Goal: Task Accomplishment & Management: Manage account settings

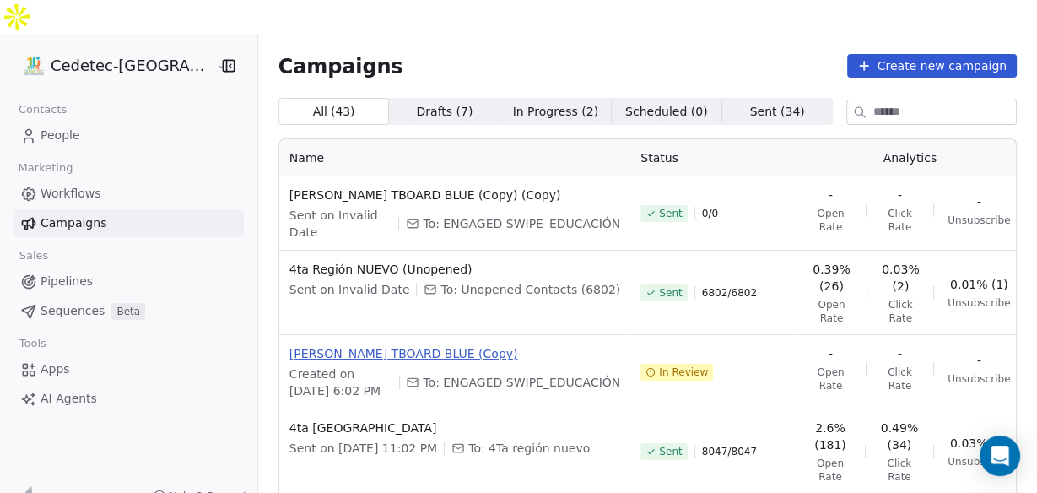
click at [340, 345] on span "[PERSON_NAME] TBOARD BLUE (Copy)" at bounding box center [454, 353] width 331 height 17
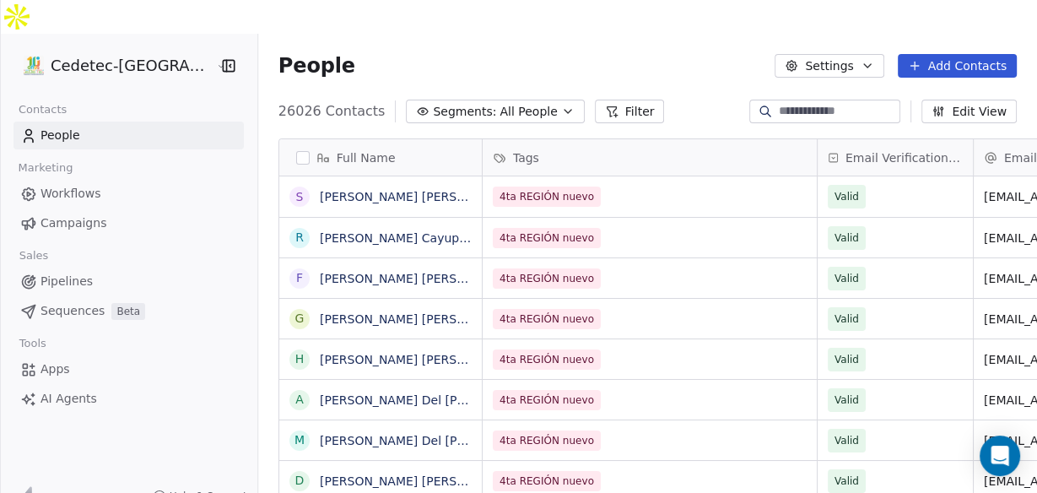
scroll to position [423, 798]
click at [66, 214] on span "Campaigns" at bounding box center [74, 223] width 66 height 18
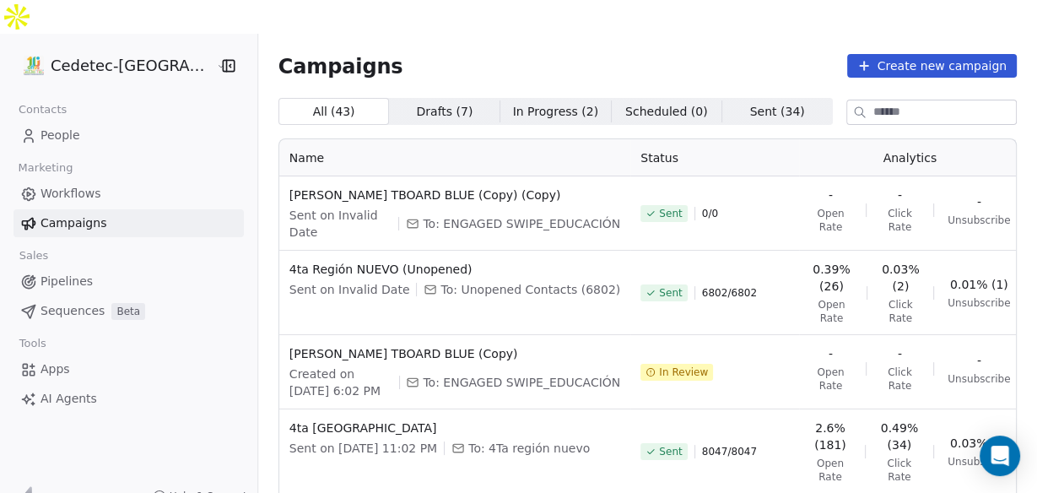
click at [1036, 352] on icon "button" at bounding box center [1058, 359] width 14 height 14
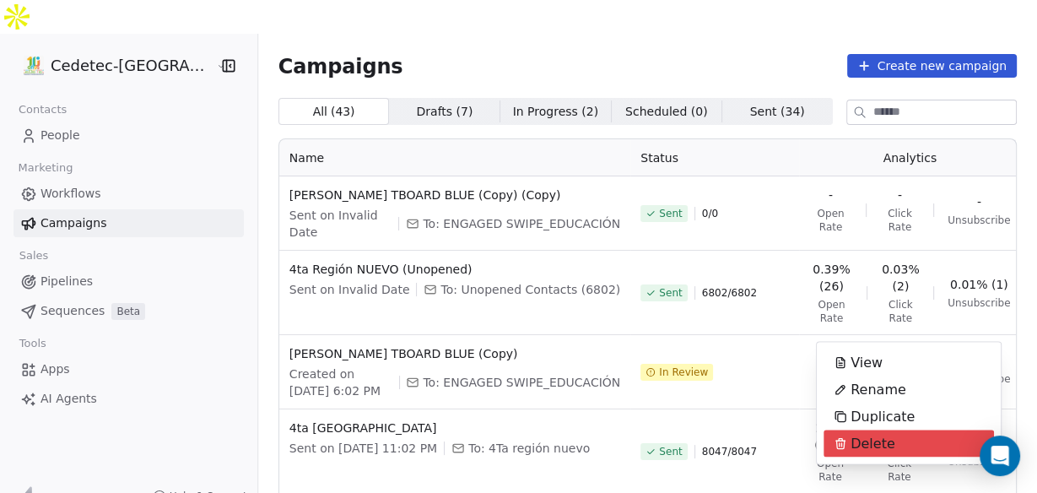
click at [858, 441] on span "Delete" at bounding box center [873, 443] width 45 height 20
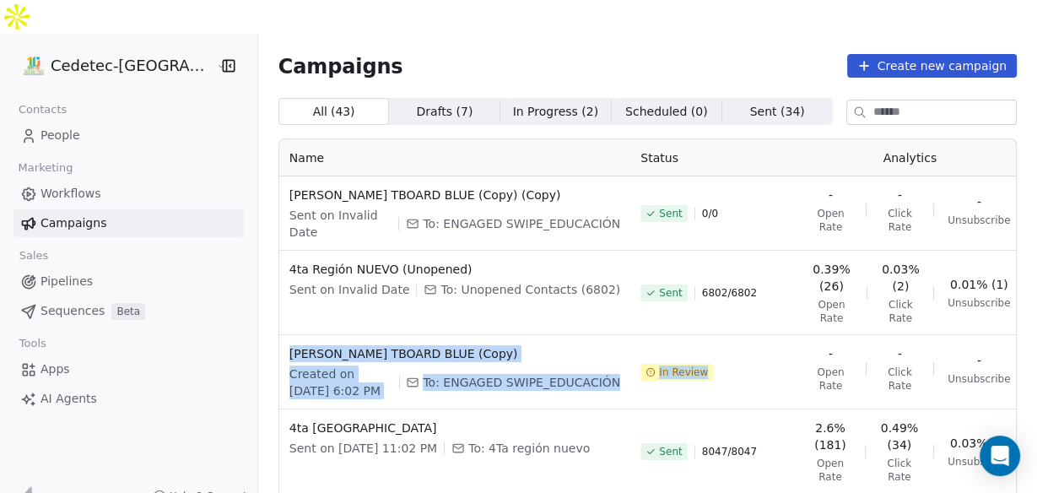
drag, startPoint x: 255, startPoint y: 306, endPoint x: 679, endPoint y: 346, distance: 426.3
click at [679, 346] on tr "[PERSON_NAME] TBOARD BLUE (Copy) Created on [DATE] 6:02 PM To: ENGAGED SWIPE_ED…" at bounding box center [681, 372] width 805 height 74
copy tr "[PERSON_NAME] TBOARD BLUE (Copy) Created on [DATE] 6:02 PM To: ENGAGED SWIPE_ED…"
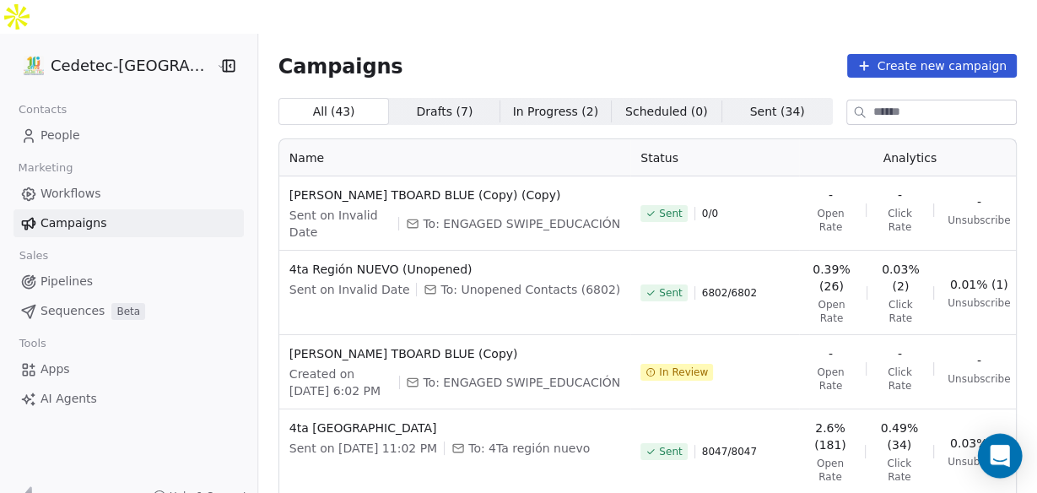
click at [1003, 450] on icon "Open Intercom Messenger" at bounding box center [999, 456] width 19 height 22
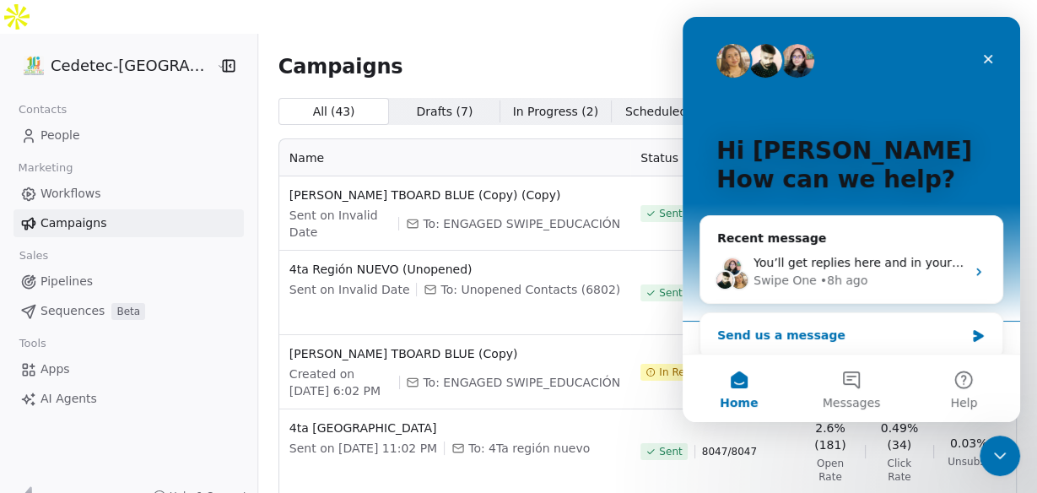
drag, startPoint x: 735, startPoint y: 328, endPoint x: 709, endPoint y: 334, distance: 26.8
click at [709, 334] on div "Send us a message" at bounding box center [851, 335] width 302 height 45
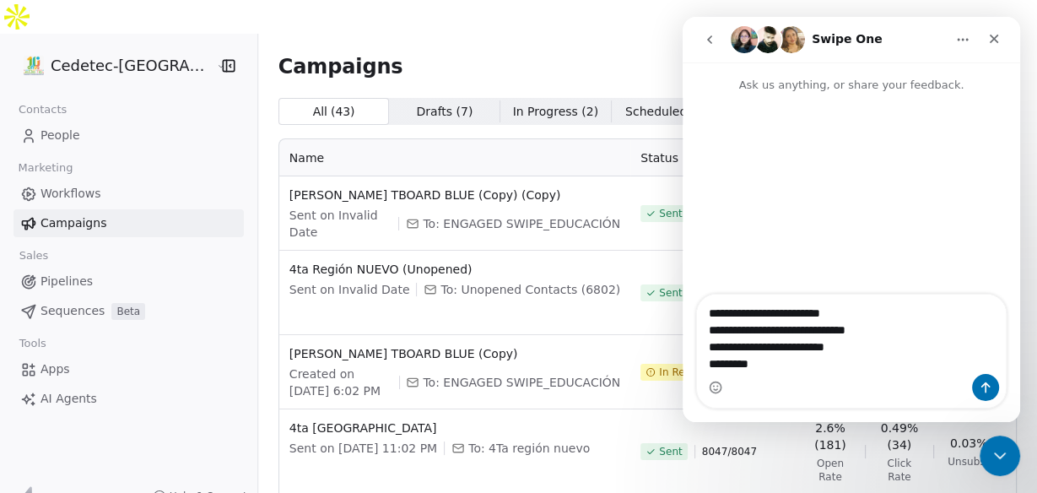
type textarea "**********"
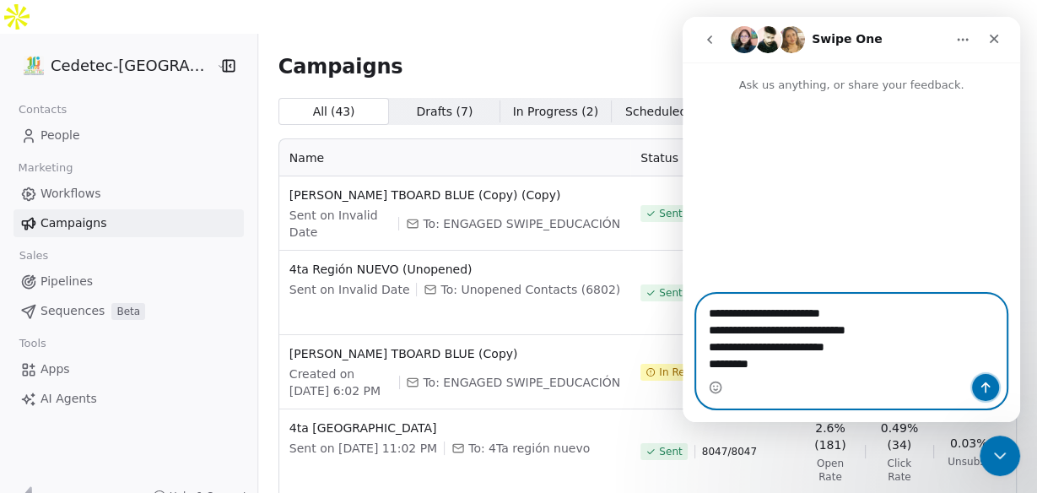
click at [975, 387] on button "Send a message…" at bounding box center [985, 387] width 27 height 27
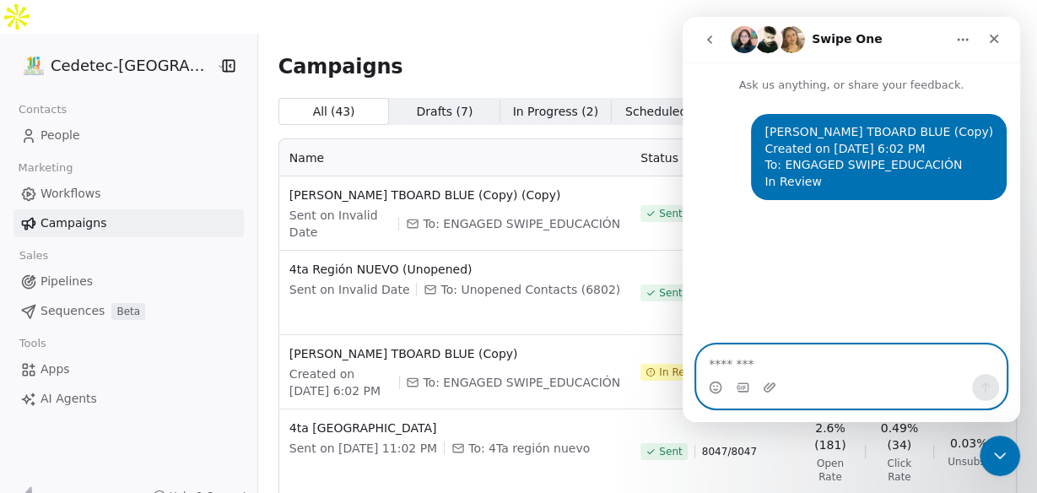
click at [808, 359] on textarea "Message…" at bounding box center [852, 359] width 310 height 29
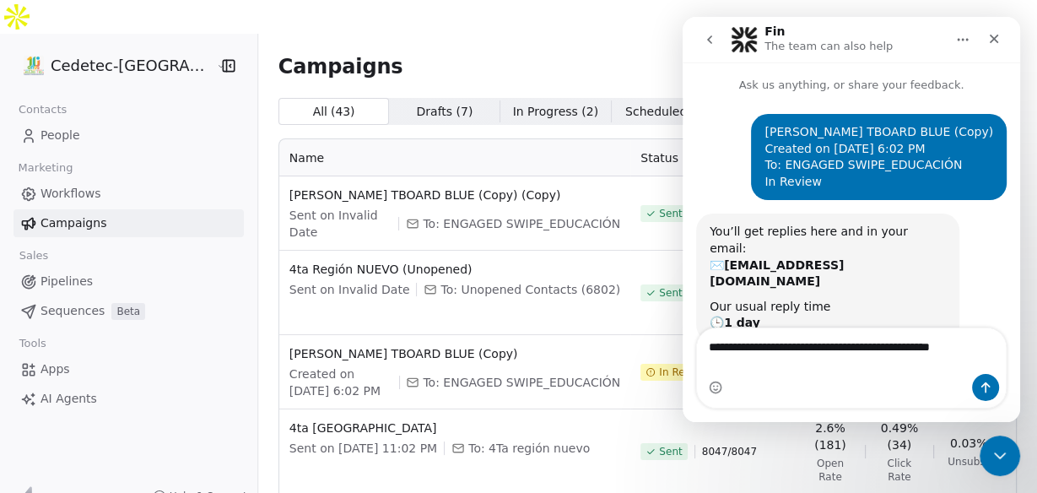
scroll to position [14, 0]
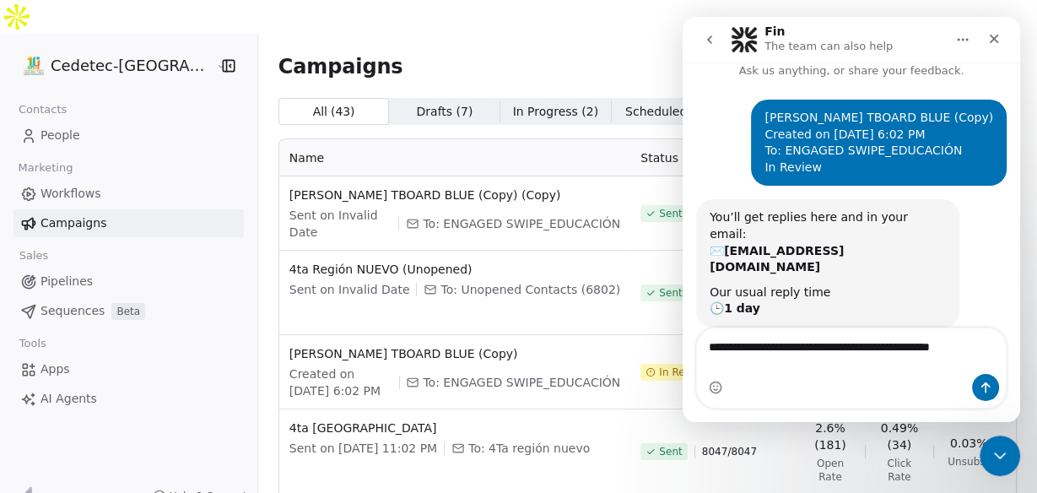
type textarea "**********"
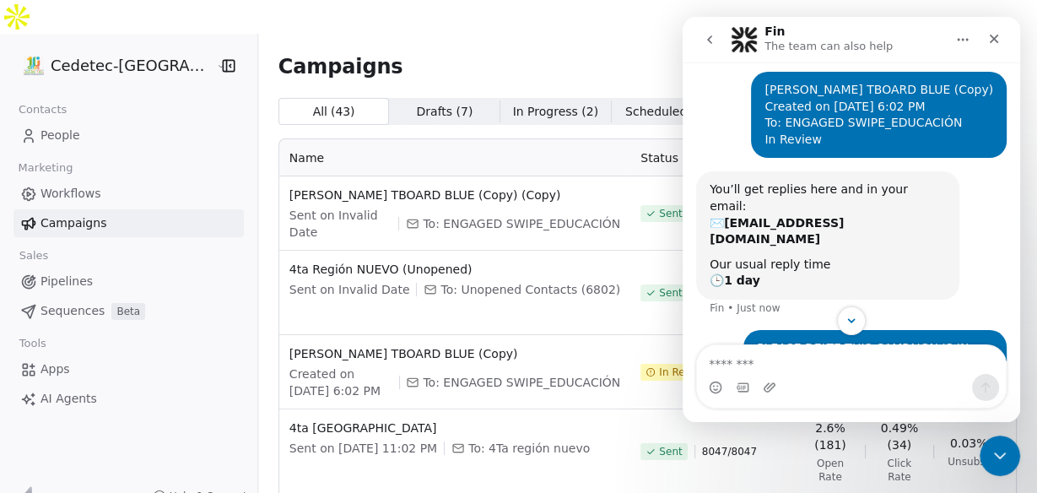
scroll to position [64, 0]
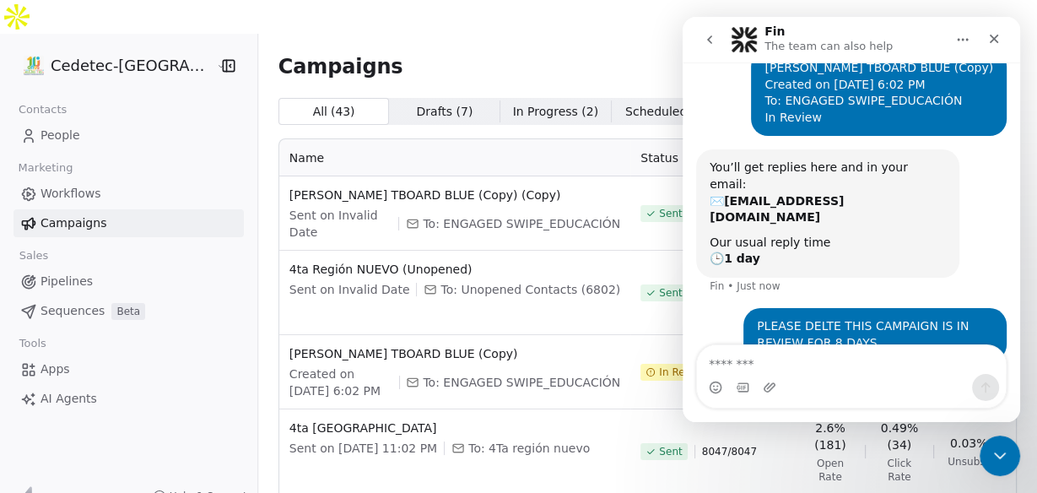
click at [676, 347] on div "In Review" at bounding box center [714, 372] width 149 height 54
click at [989, 36] on icon "Close" at bounding box center [994, 39] width 14 height 14
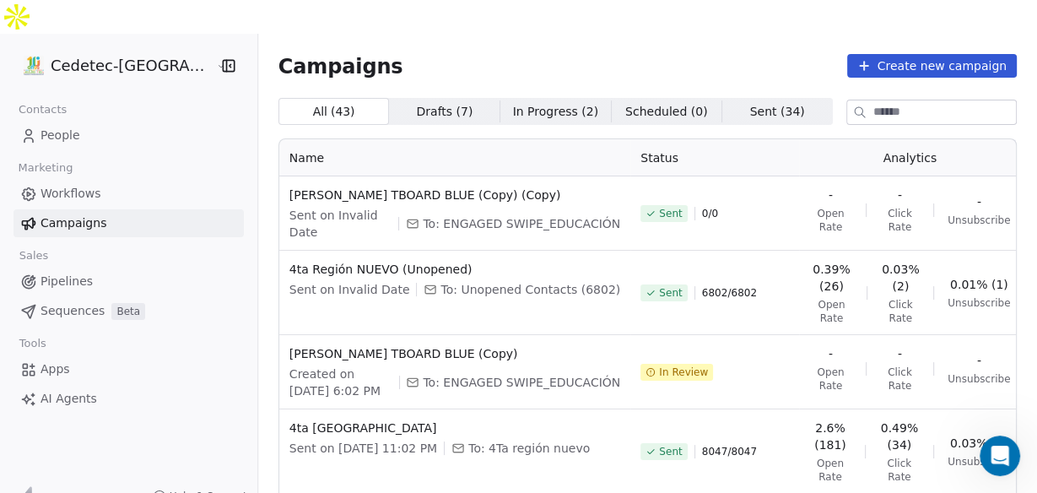
click at [1036, 345] on button "button" at bounding box center [1057, 358] width 34 height 27
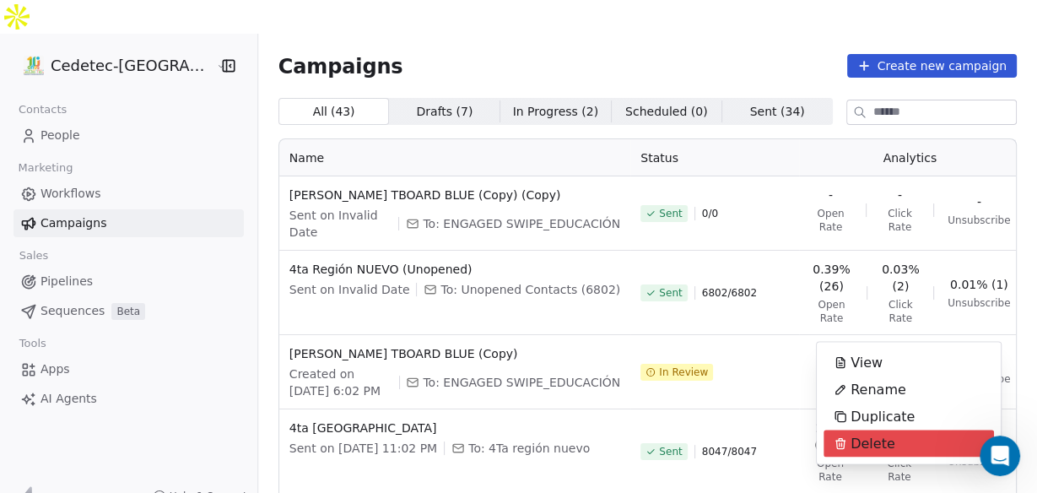
click at [854, 442] on span "Delete" at bounding box center [873, 443] width 45 height 20
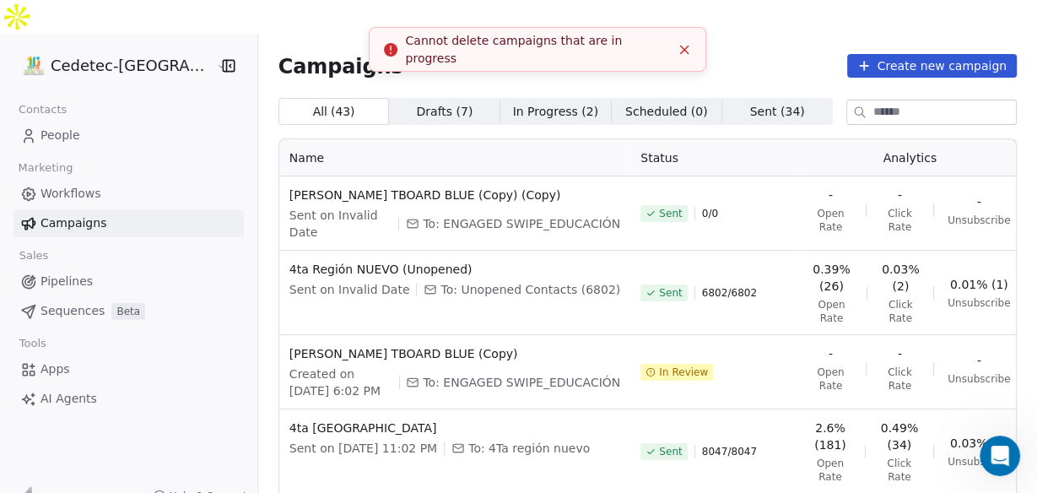
click at [687, 48] on icon "Close toast" at bounding box center [684, 49] width 15 height 15
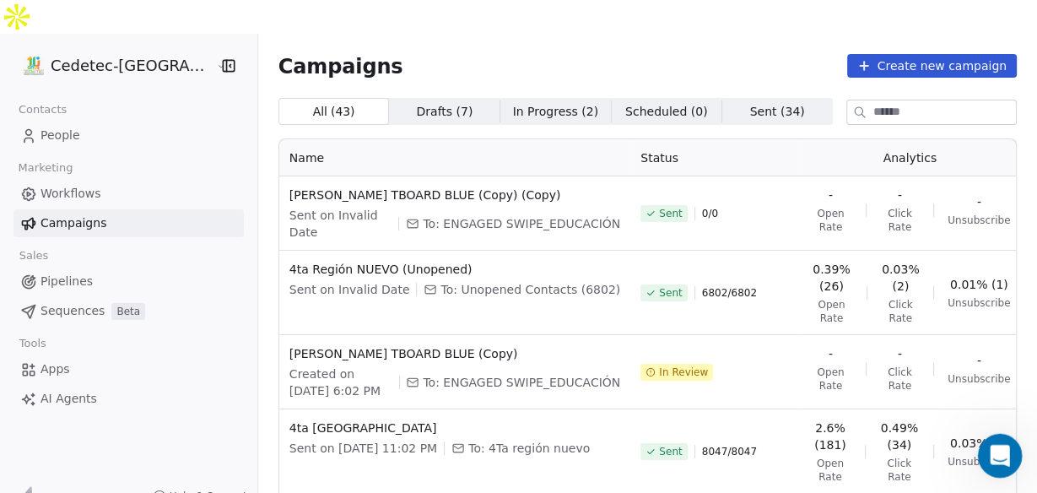
click at [999, 455] on icon "Open Intercom Messenger" at bounding box center [997, 453] width 12 height 14
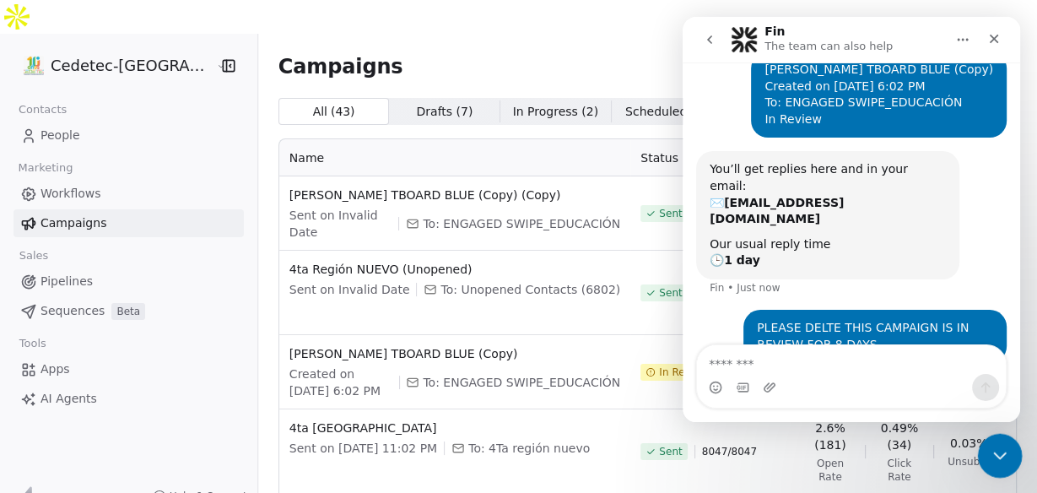
scroll to position [65, 0]
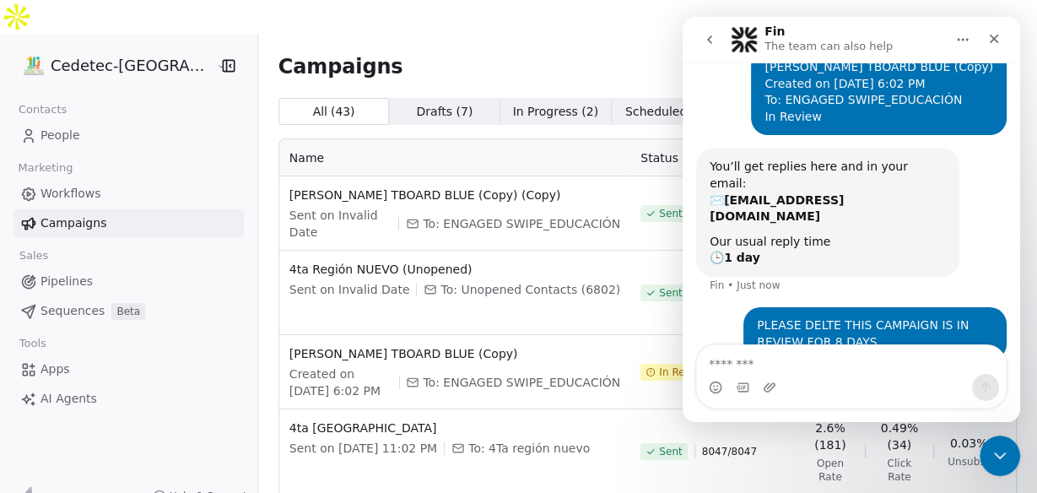
click at [997, 35] on icon "Close" at bounding box center [994, 39] width 9 height 9
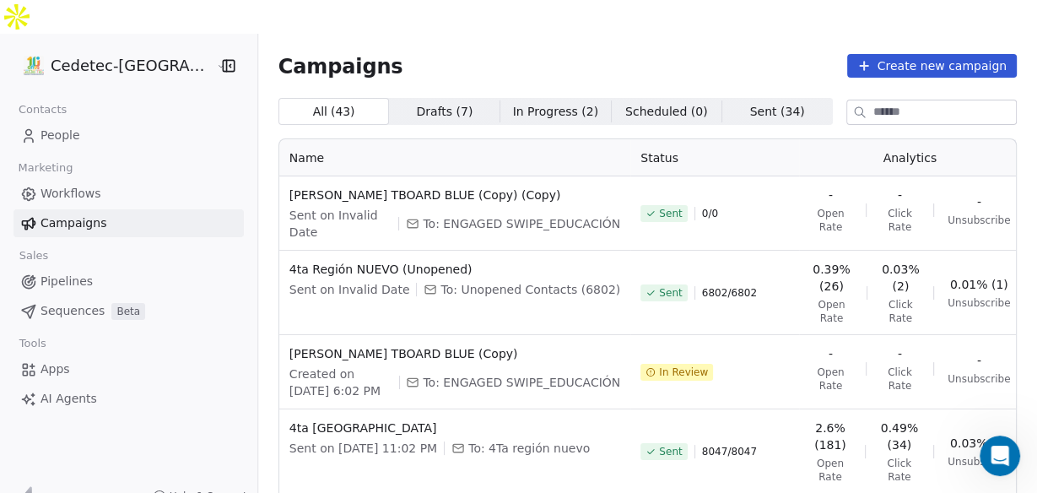
click at [514, 103] on span "In Progress ( 2 )" at bounding box center [556, 112] width 86 height 18
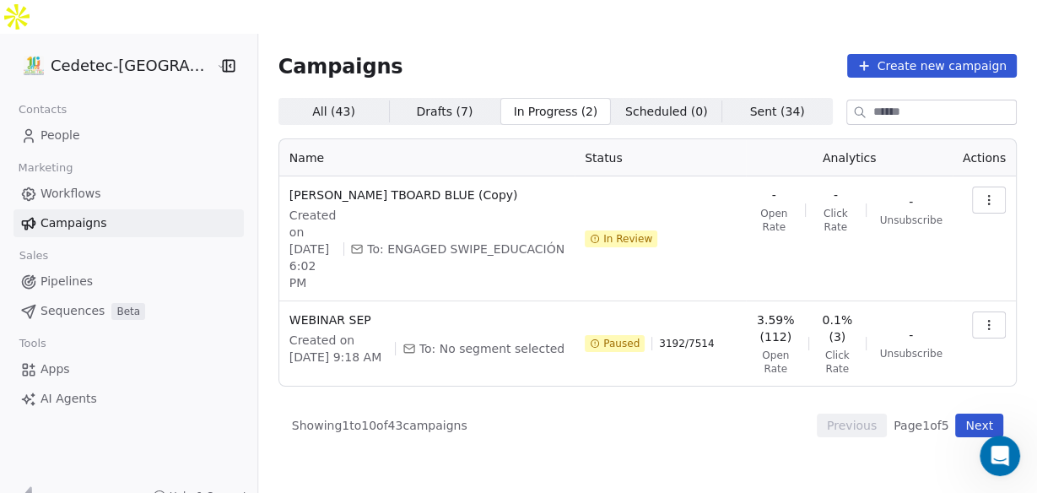
click at [995, 318] on icon "button" at bounding box center [989, 325] width 14 height 14
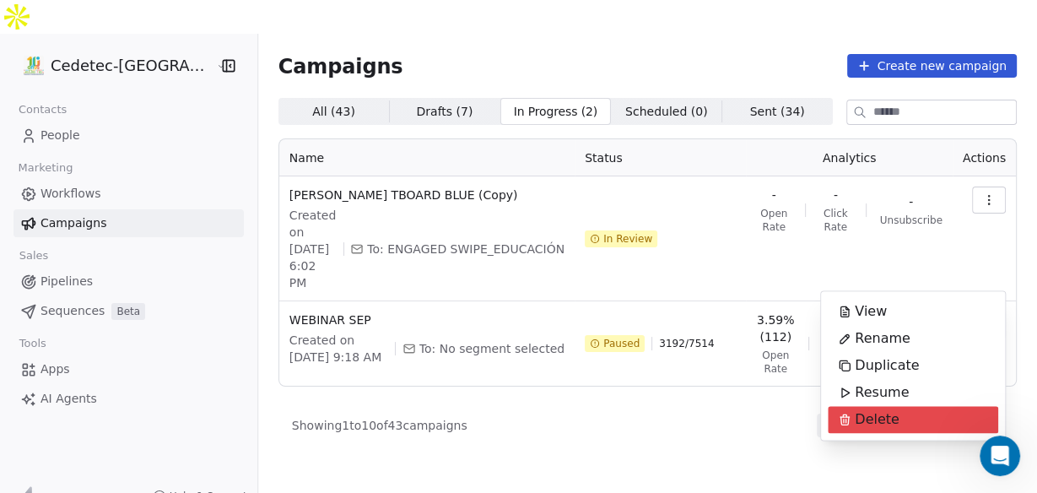
click at [840, 420] on icon "Suggestions" at bounding box center [845, 420] width 14 height 14
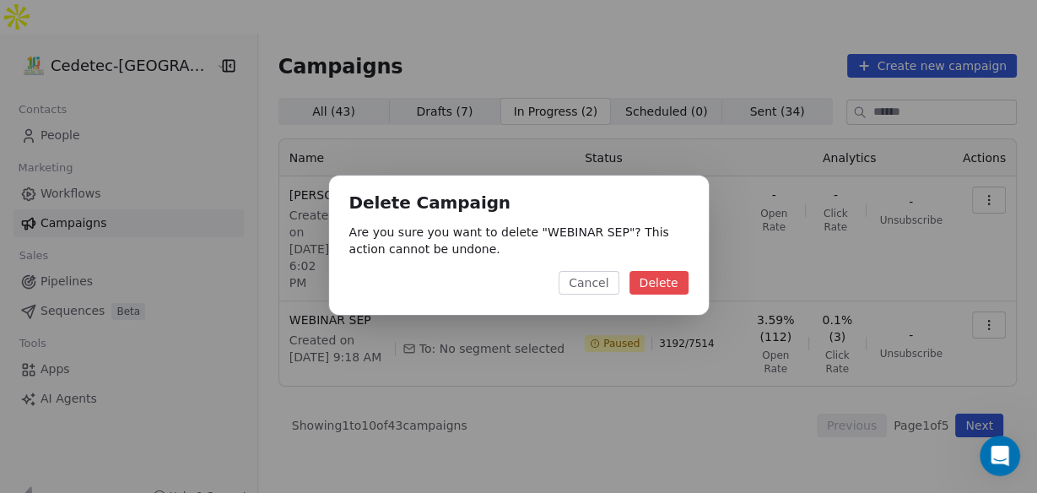
click at [654, 284] on button "Delete" at bounding box center [658, 283] width 59 height 24
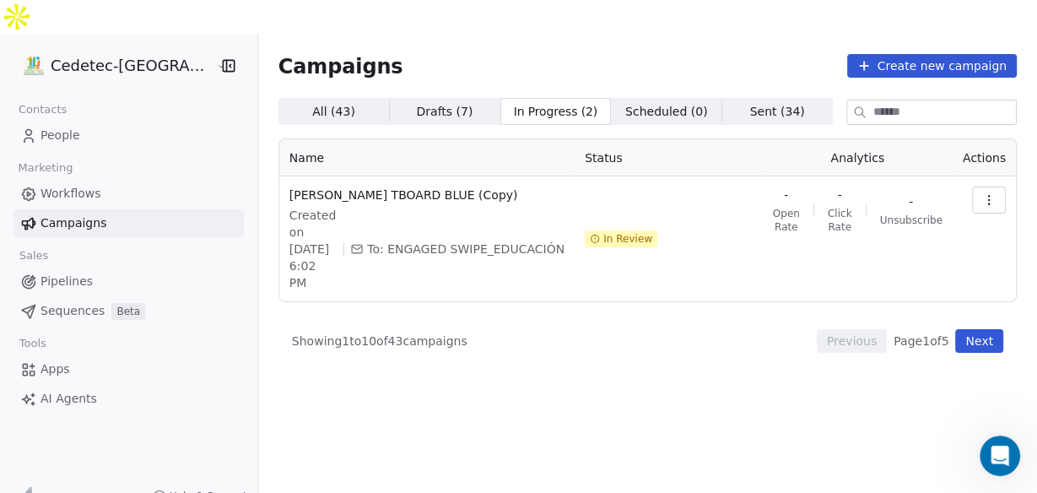
click at [980, 186] on button "button" at bounding box center [989, 199] width 34 height 27
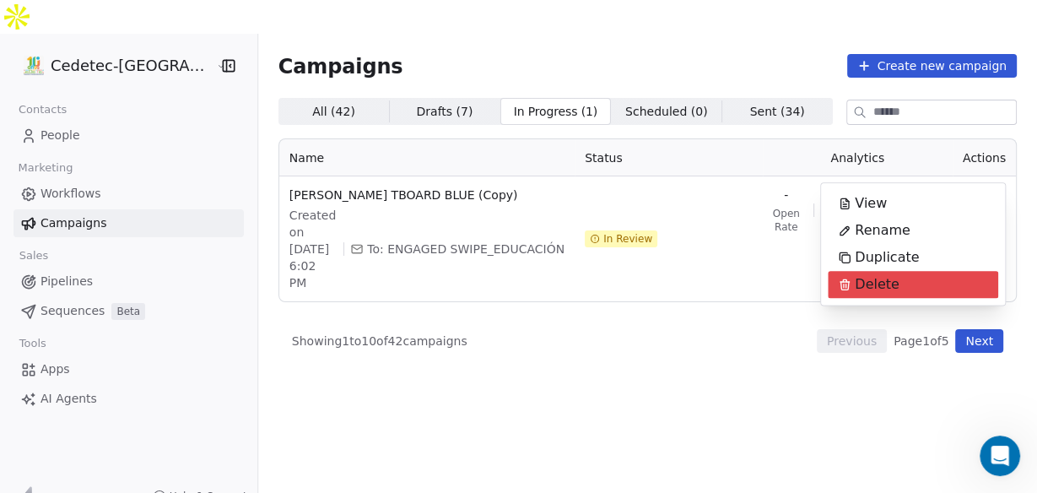
drag, startPoint x: 857, startPoint y: 283, endPoint x: 846, endPoint y: 284, distance: 11.0
click at [855, 283] on span "Delete" at bounding box center [877, 284] width 45 height 20
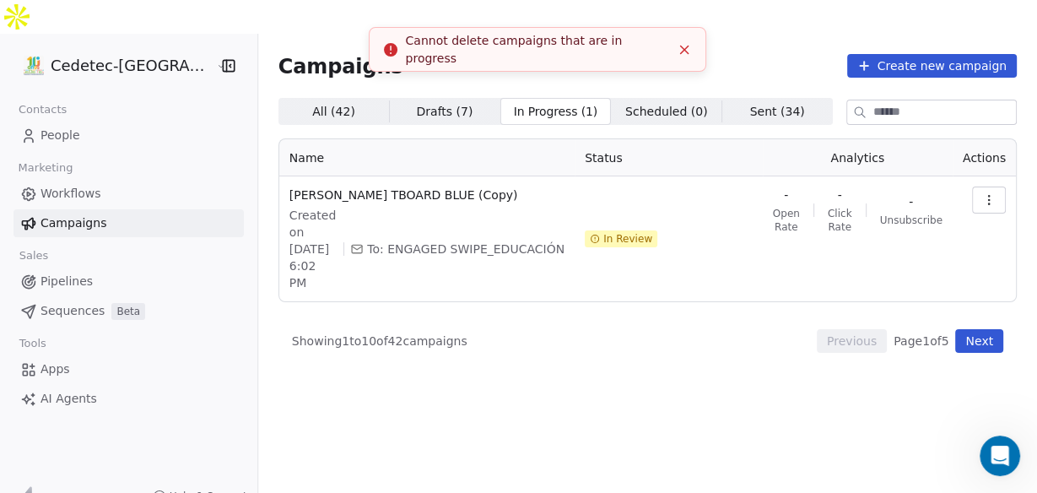
click at [678, 52] on icon "Close toast" at bounding box center [684, 49] width 15 height 15
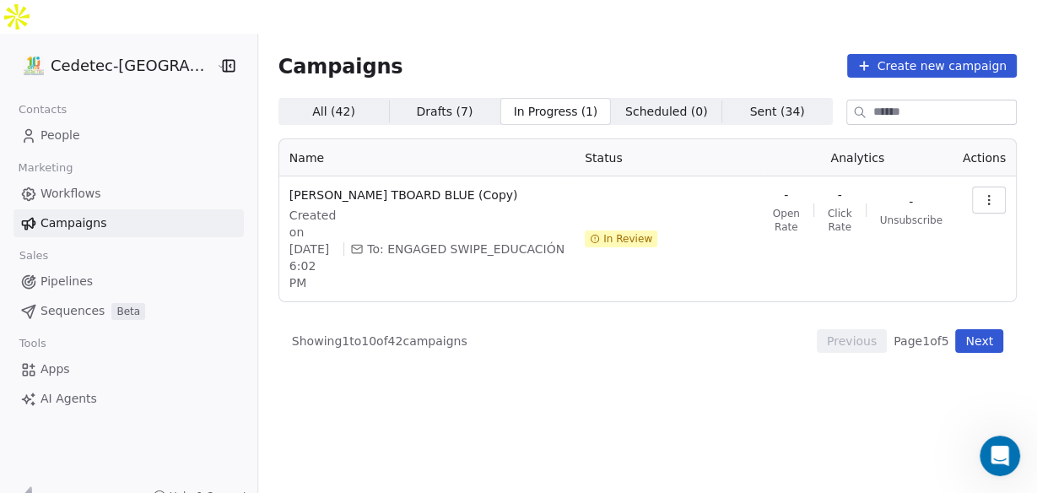
click at [52, 127] on span "People" at bounding box center [61, 136] width 40 height 18
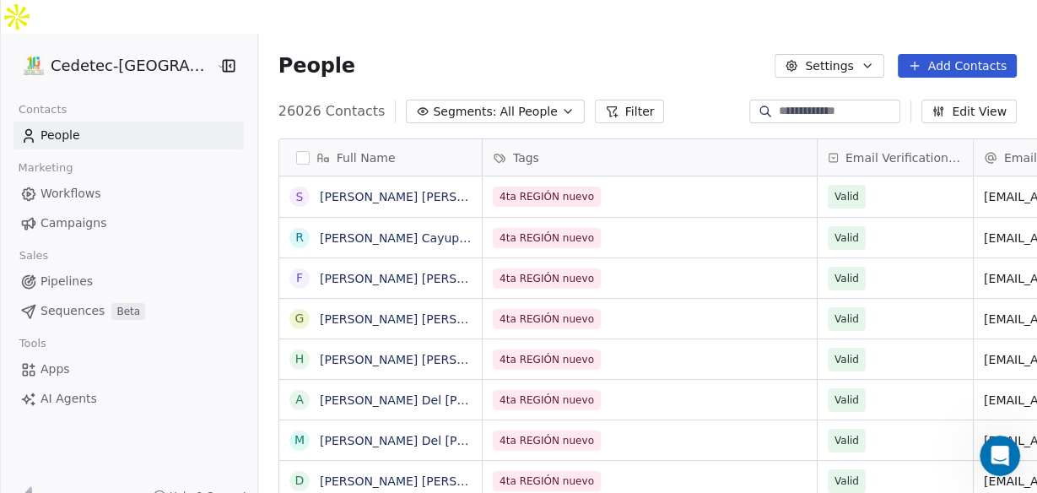
scroll to position [423, 798]
click at [57, 127] on span "People" at bounding box center [61, 136] width 40 height 18
click at [76, 214] on span "Campaigns" at bounding box center [74, 223] width 66 height 18
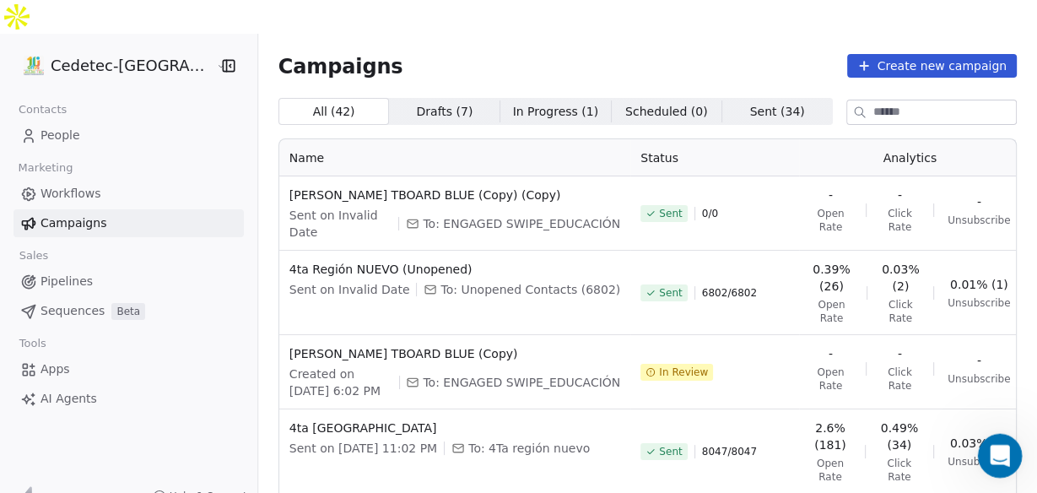
click at [994, 459] on icon "Open Intercom Messenger" at bounding box center [998, 454] width 28 height 28
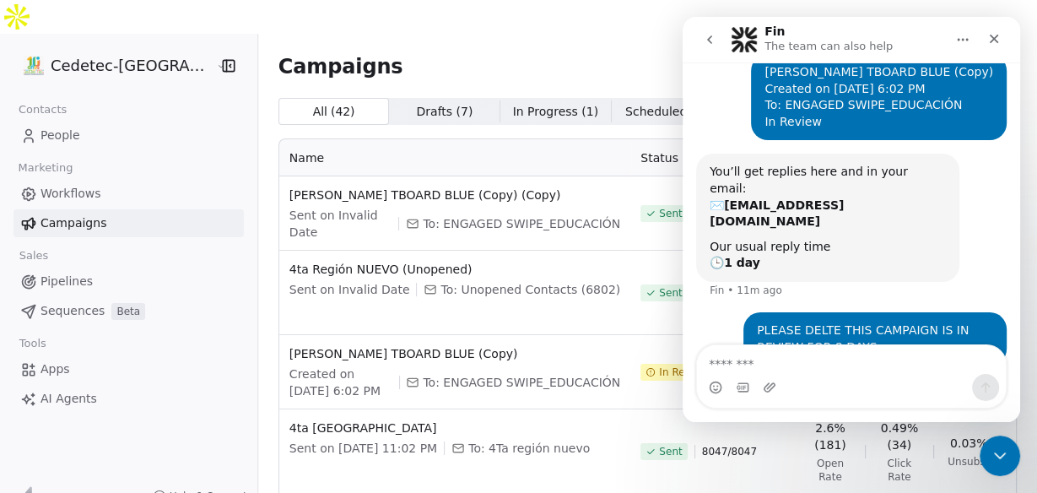
scroll to position [65, 0]
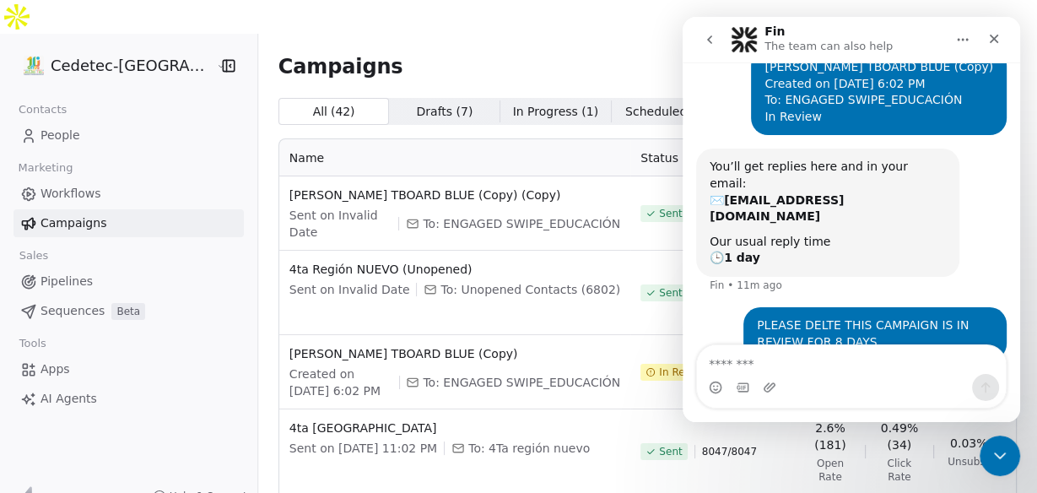
click at [757, 363] on textarea "Message…" at bounding box center [851, 359] width 309 height 29
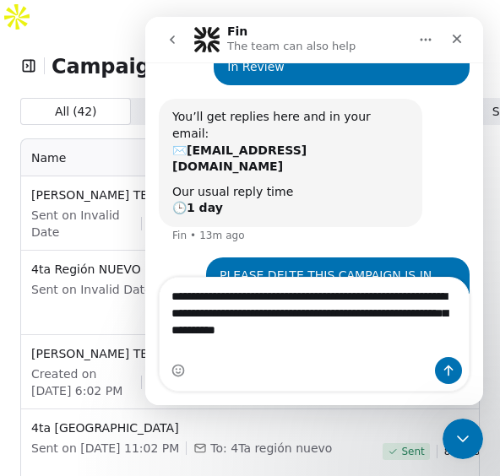
scroll to position [132, 0]
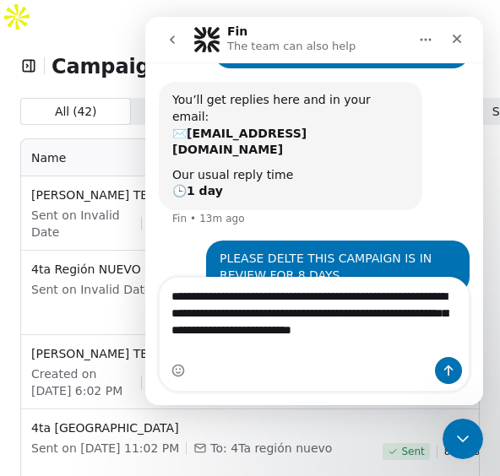
click at [207, 347] on textarea "**********" at bounding box center [314, 317] width 310 height 79
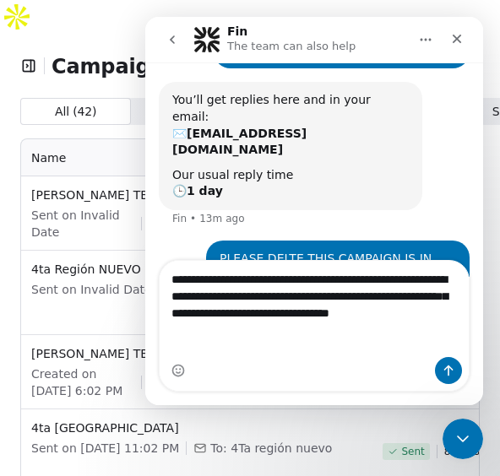
drag, startPoint x: 353, startPoint y: 346, endPoint x: 324, endPoint y: 343, distance: 28.8
click at [324, 340] on textarea "**********" at bounding box center [314, 300] width 310 height 79
click at [425, 340] on textarea "**********" at bounding box center [314, 300] width 310 height 79
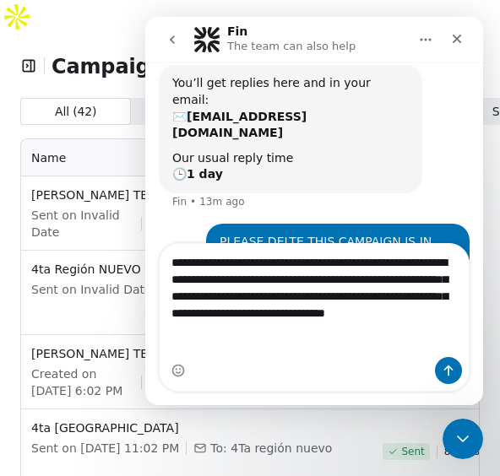
scroll to position [165, 0]
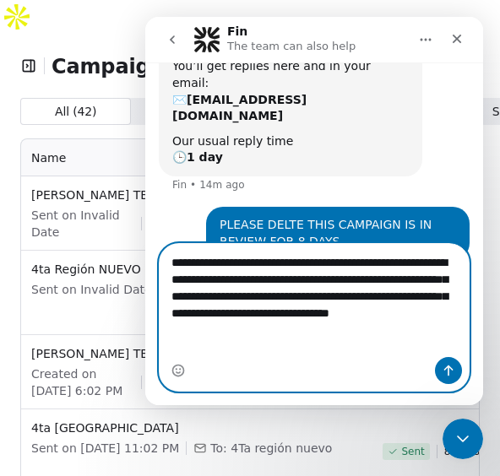
click at [364, 330] on textarea "**********" at bounding box center [314, 300] width 310 height 113
click at [367, 332] on textarea "**********" at bounding box center [314, 300] width 310 height 113
drag, startPoint x: 415, startPoint y: 332, endPoint x: 370, endPoint y: 336, distance: 44.8
click at [370, 336] on textarea "**********" at bounding box center [314, 300] width 310 height 113
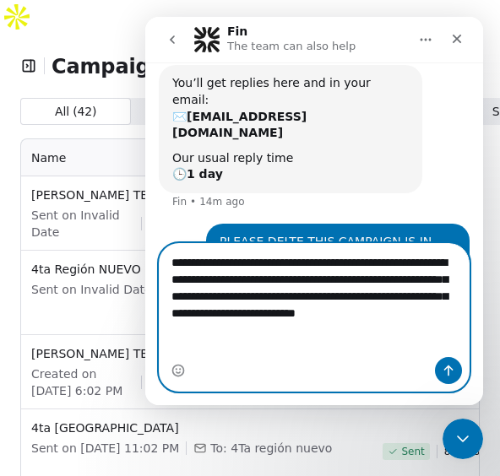
click at [457, 340] on textarea "**********" at bounding box center [314, 292] width 310 height 96
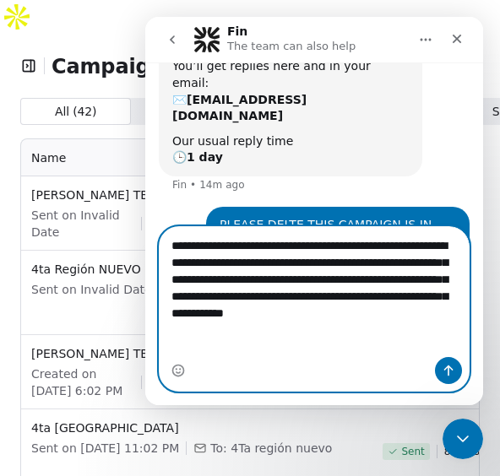
scroll to position [182, 0]
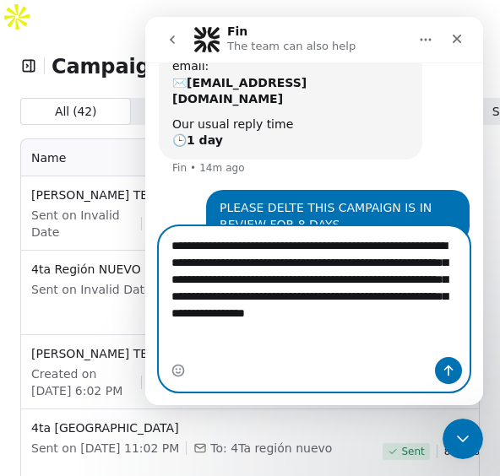
type textarea "**********"
click at [451, 367] on icon "Send a message…" at bounding box center [448, 371] width 14 height 14
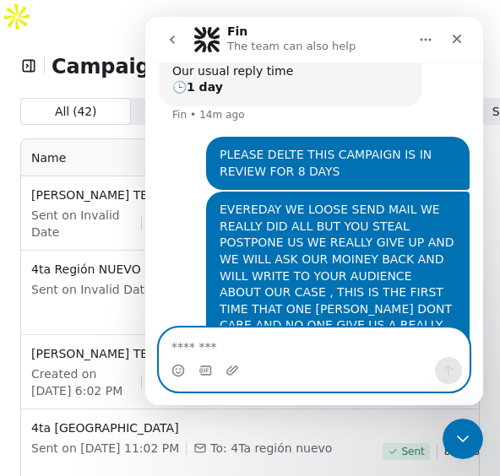
scroll to position [235, 0]
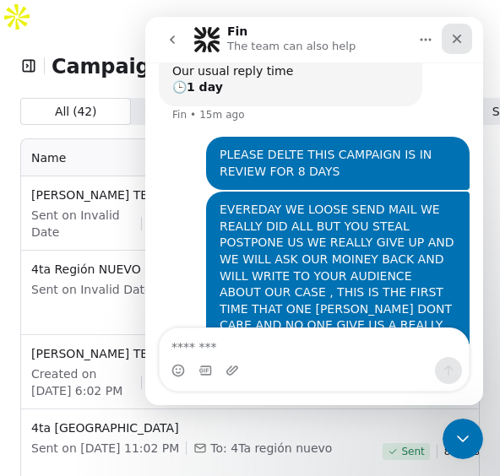
click at [469, 36] on div "Close" at bounding box center [456, 39] width 30 height 30
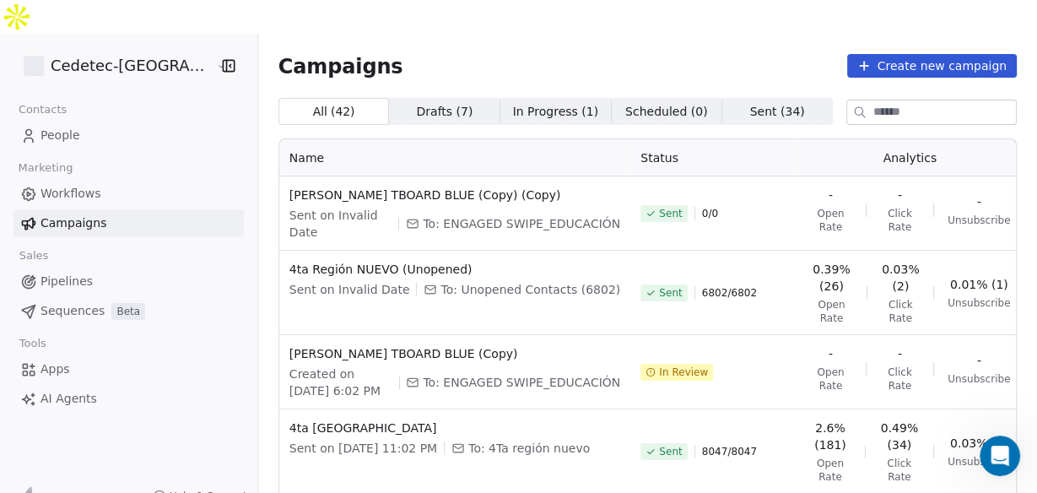
scroll to position [219, 0]
